Goal: Use online tool/utility: Utilize a website feature to perform a specific function

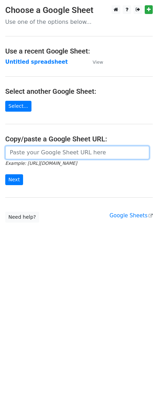
click at [34, 159] on input "url" at bounding box center [77, 152] width 144 height 13
paste input "[URL][DOMAIN_NAME]"
type input "[URL][DOMAIN_NAME]"
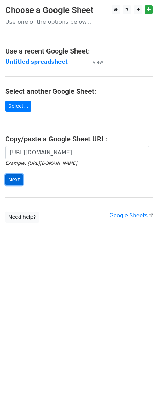
click at [17, 176] on input "Next" at bounding box center [14, 179] width 18 height 11
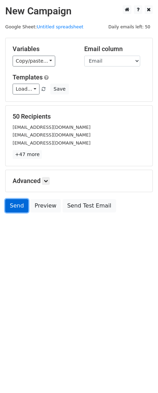
click at [22, 210] on link "Send" at bounding box center [16, 205] width 23 height 13
click at [20, 210] on link "Send" at bounding box center [16, 205] width 23 height 13
